Goal: Check status

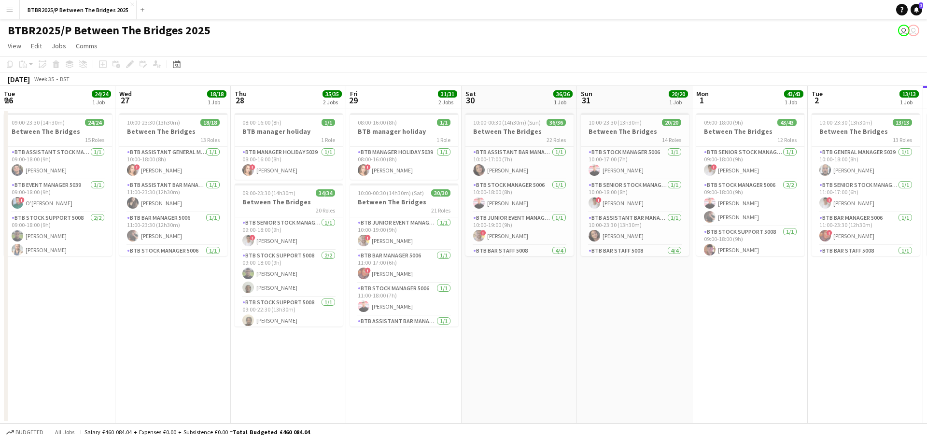
scroll to position [0, 381]
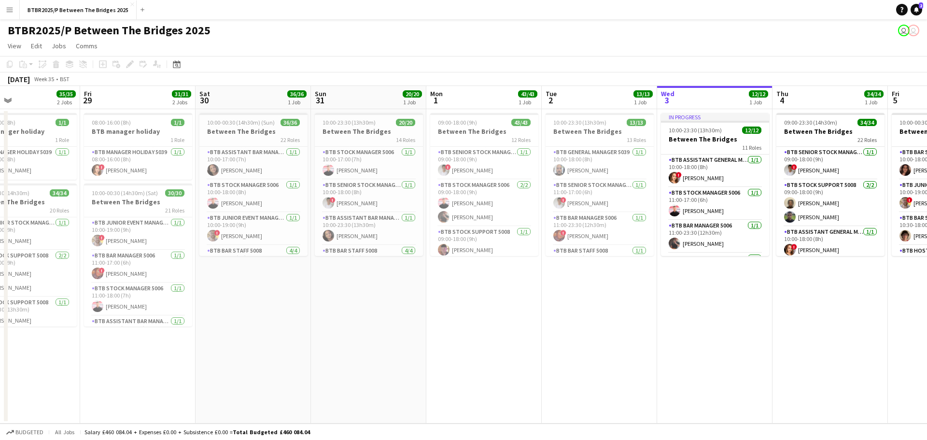
drag, startPoint x: 170, startPoint y: 327, endPoint x: 465, endPoint y: 334, distance: 295.7
click at [490, 327] on app-calendar-viewport "Tue 26 24/24 1 Job Wed 27 18/18 1 Job Thu 28 35/35 2 Jobs Fri 29 31/31 2 Jobs S…" at bounding box center [463, 255] width 927 height 338
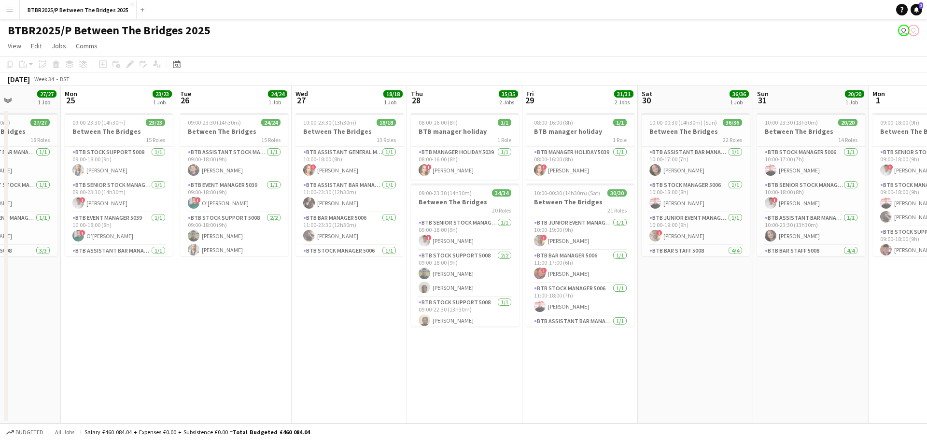
drag, startPoint x: 160, startPoint y: 346, endPoint x: 471, endPoint y: 359, distance: 310.9
click at [486, 358] on app-calendar-viewport "Fri 22 Sat 23 29/29 1 Job Sun 24 27/27 1 Job Mon 25 23/23 1 Job Tue 26 24/24 1 …" at bounding box center [463, 255] width 927 height 338
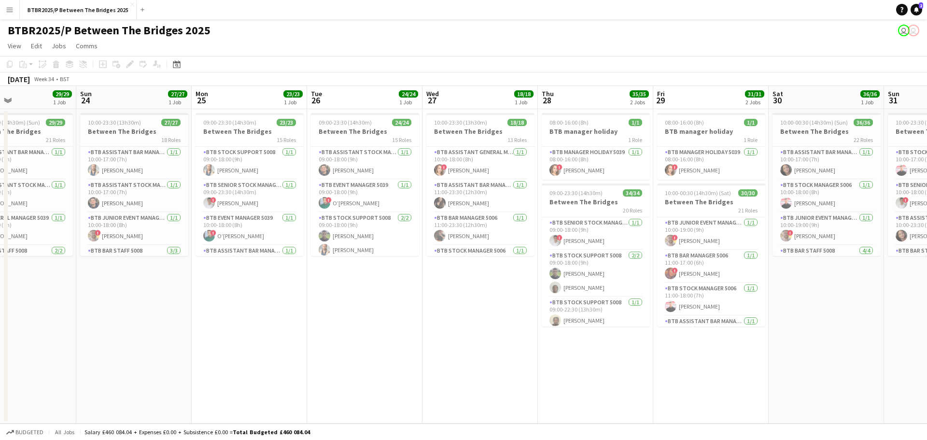
drag, startPoint x: 262, startPoint y: 353, endPoint x: 607, endPoint y: 355, distance: 345.4
click at [607, 355] on app-calendar-viewport "Thu 21 31/31 1 Job Fri 22 35/35 2 Jobs Sat 23 29/29 1 Job Sun 24 27/27 1 Job Mo…" at bounding box center [463, 255] width 927 height 338
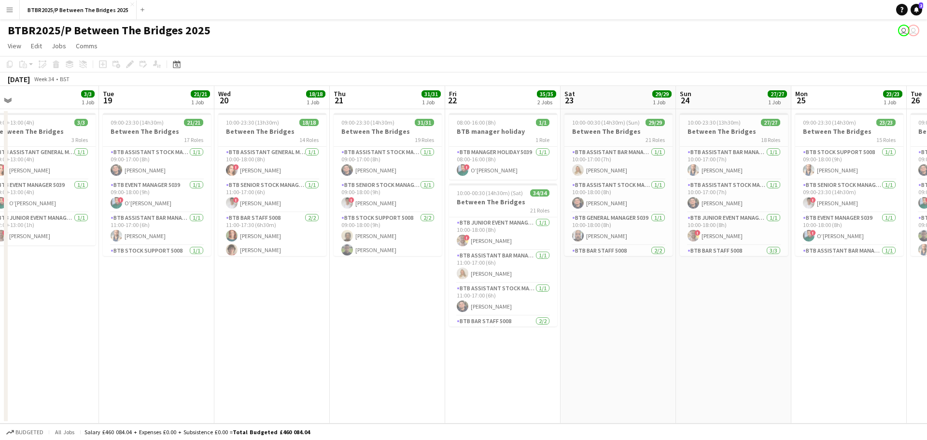
drag, startPoint x: 325, startPoint y: 349, endPoint x: 578, endPoint y: 350, distance: 253.6
click at [578, 350] on app-calendar-viewport "Sat 16 33/33 1 Job Sun 17 29/29 1 Job Mon 18 3/3 1 Job Tue 19 21/21 1 Job Wed 2…" at bounding box center [463, 255] width 927 height 338
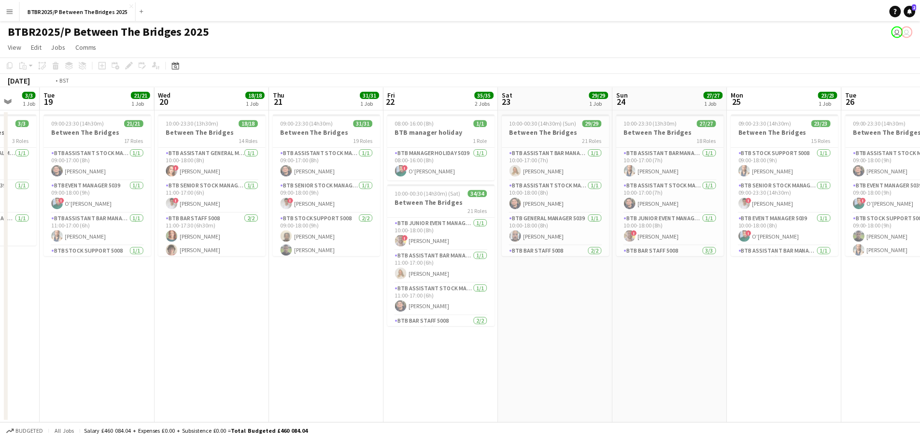
scroll to position [0, 230]
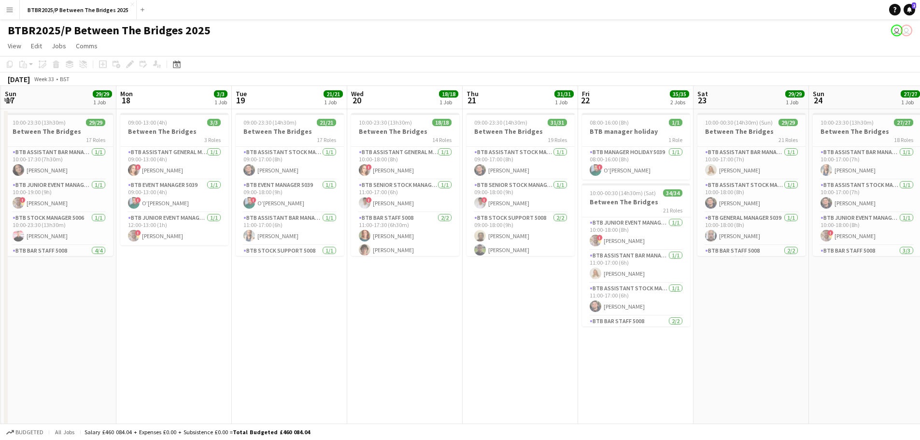
drag, startPoint x: 287, startPoint y: 345, endPoint x: 420, endPoint y: 344, distance: 132.8
click at [420, 344] on app-calendar-viewport "Fri 15 42/43 3 Jobs Sat 16 33/33 1 Job Sun 17 29/29 1 Job Mon 18 3/3 1 Job Tue …" at bounding box center [460, 259] width 920 height 346
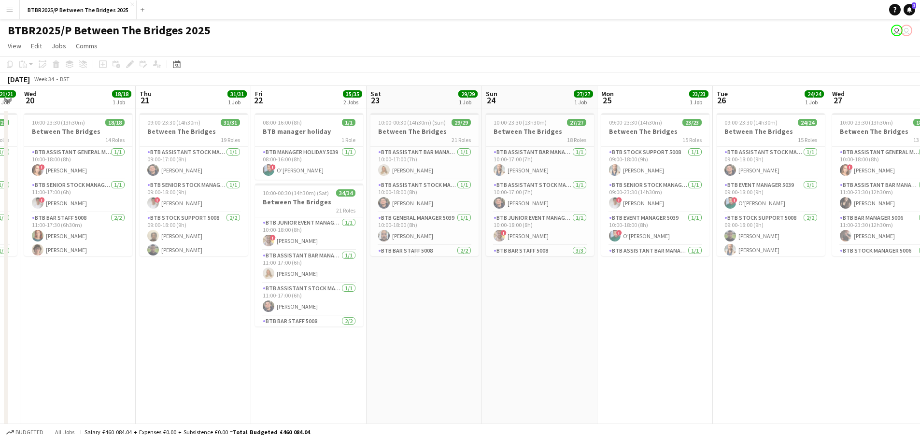
drag, startPoint x: 543, startPoint y: 353, endPoint x: 100, endPoint y: 328, distance: 444.1
click at [100, 328] on app-calendar-viewport "Sun 17 29/29 1 Job Mon 18 3/3 1 Job Tue 19 21/21 1 Job Wed 20 18/18 1 Job Thu 2…" at bounding box center [460, 259] width 920 height 346
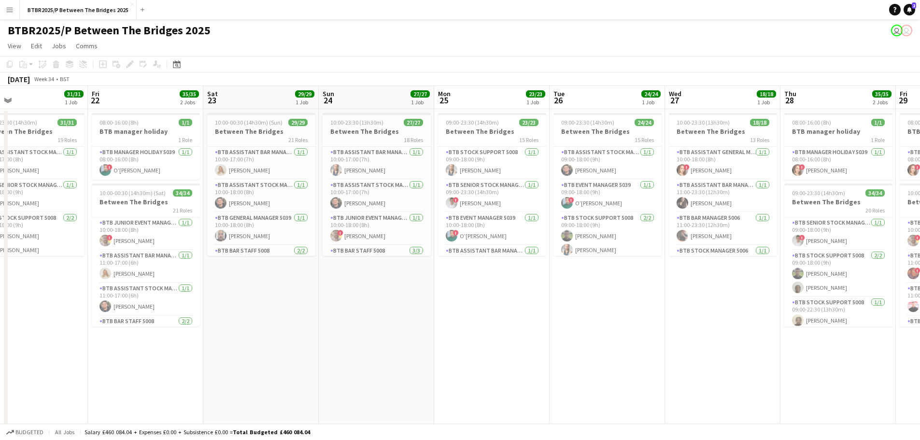
drag, startPoint x: 556, startPoint y: 339, endPoint x: 137, endPoint y: 334, distance: 418.8
click at [137, 334] on app-calendar-viewport "Mon 18 3/3 1 Job Tue 19 21/21 1 Job Wed 20 18/18 1 Job Thu 21 31/31 1 Job Fri 2…" at bounding box center [460, 259] width 920 height 346
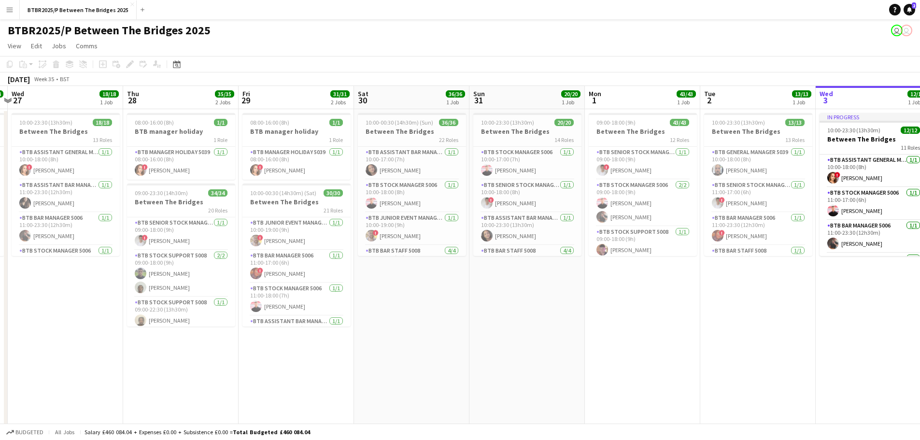
drag, startPoint x: 598, startPoint y: 354, endPoint x: 171, endPoint y: 337, distance: 427.8
click at [171, 337] on app-calendar-viewport "Sun 24 27/27 1 Job Mon 25 23/23 1 Job Tue 26 24/24 1 Job Wed 27 18/18 1 Job Thu…" at bounding box center [460, 259] width 920 height 346
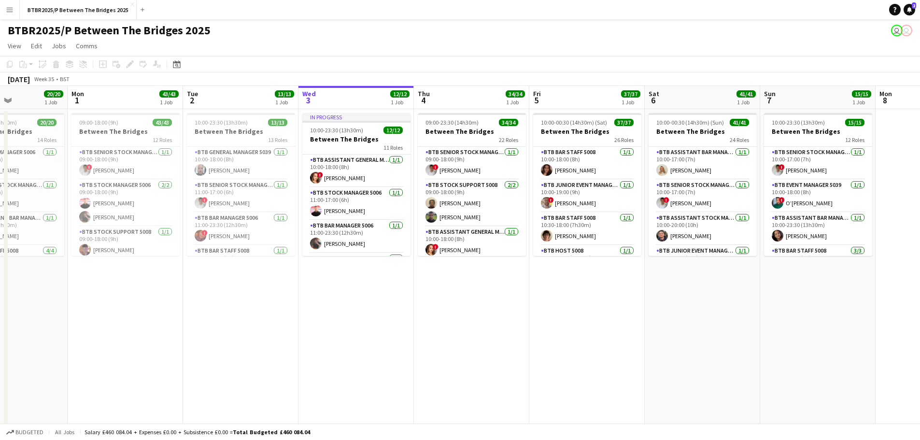
drag, startPoint x: 550, startPoint y: 342, endPoint x: 175, endPoint y: 336, distance: 375.4
click at [175, 336] on app-calendar-viewport "Fri 29 31/31 2 Jobs Sat 30 36/36 1 Job Sun 31 20/20 1 Job Mon 1 43/43 1 Job Tue…" at bounding box center [460, 259] width 920 height 346
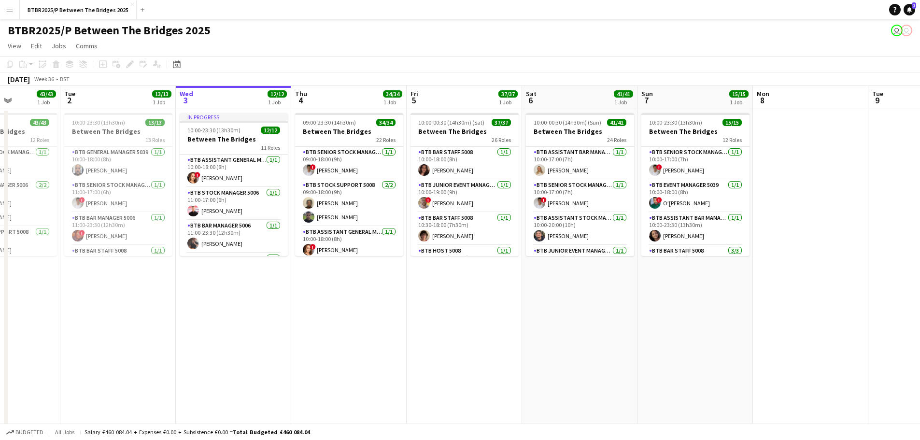
click at [370, 352] on app-calendar-viewport "Sat 30 36/36 1 Job Sun 31 20/20 1 Job Mon 1 43/43 1 Job Tue 2 13/13 1 Job Wed 3…" at bounding box center [460, 259] width 920 height 346
